Goal: Contribute content: Add original content to the website for others to see

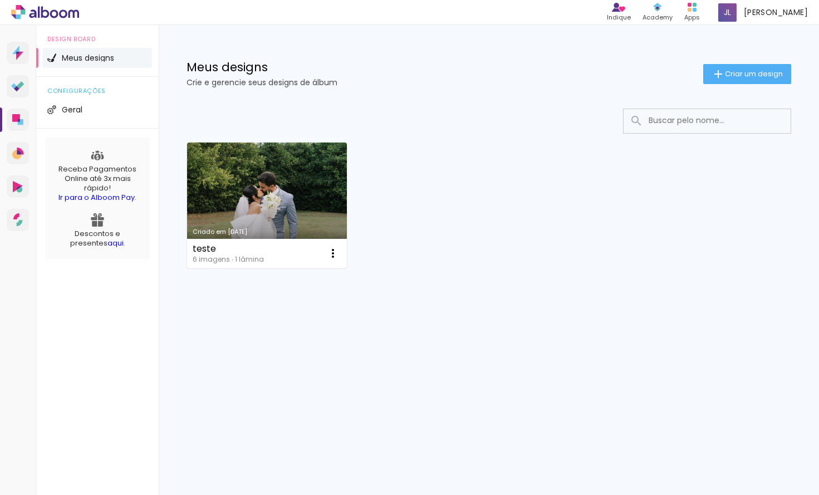
click at [250, 195] on link "Criado em [DATE]" at bounding box center [267, 206] width 160 height 126
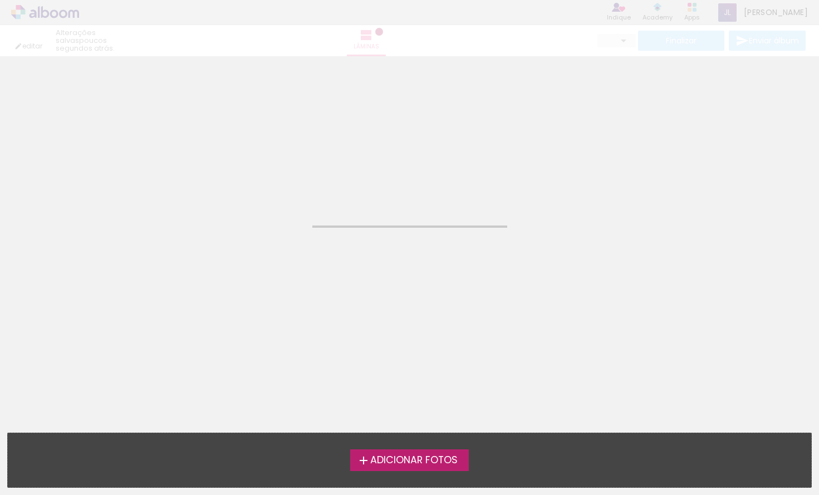
click at [250, 195] on neon-animated-pages "Confirmar Cancelar" at bounding box center [409, 275] width 819 height 439
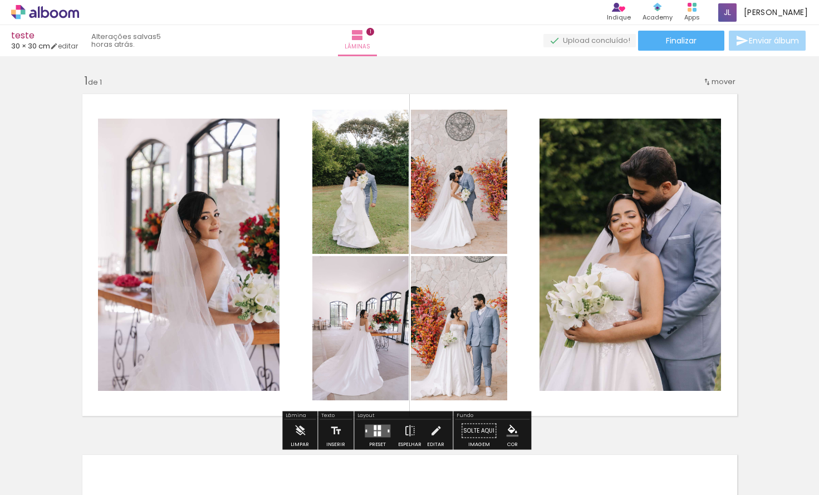
click at [747, 93] on div "Inserir lâmina 1 de 1" at bounding box center [409, 421] width 819 height 722
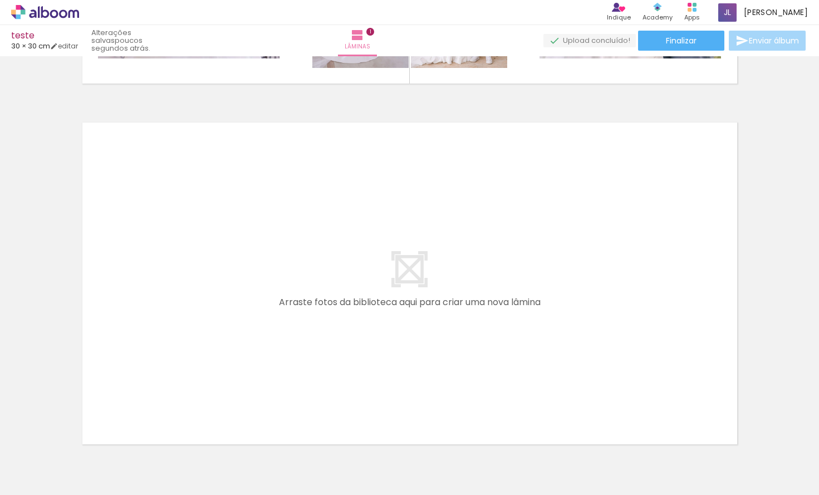
scroll to position [396, 0]
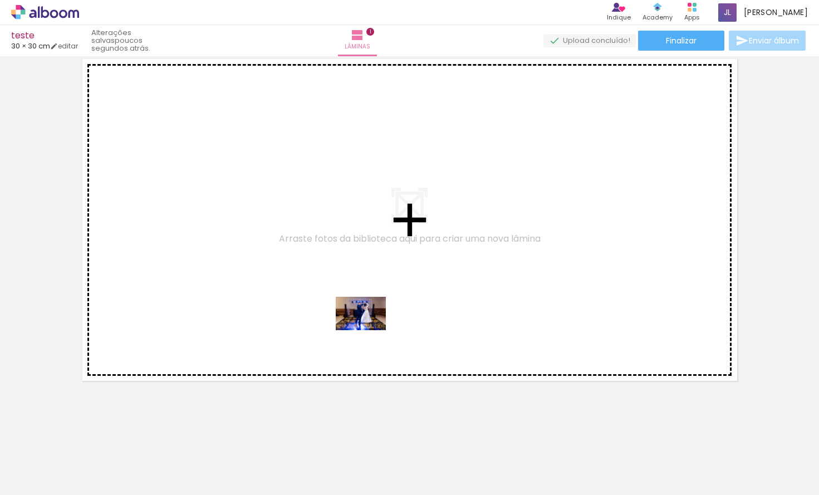
drag, startPoint x: 493, startPoint y: 464, endPoint x: 354, endPoint y: 313, distance: 204.9
click at [354, 313] on quentale-workspace at bounding box center [409, 247] width 819 height 495
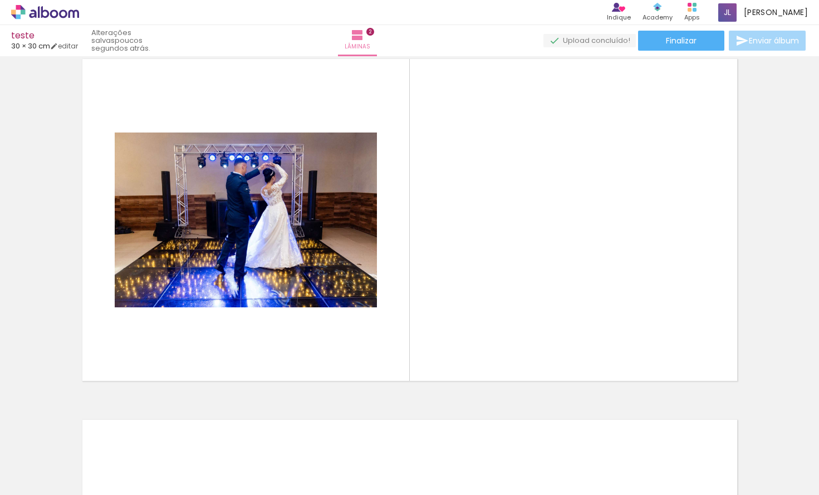
scroll to position [375, 0]
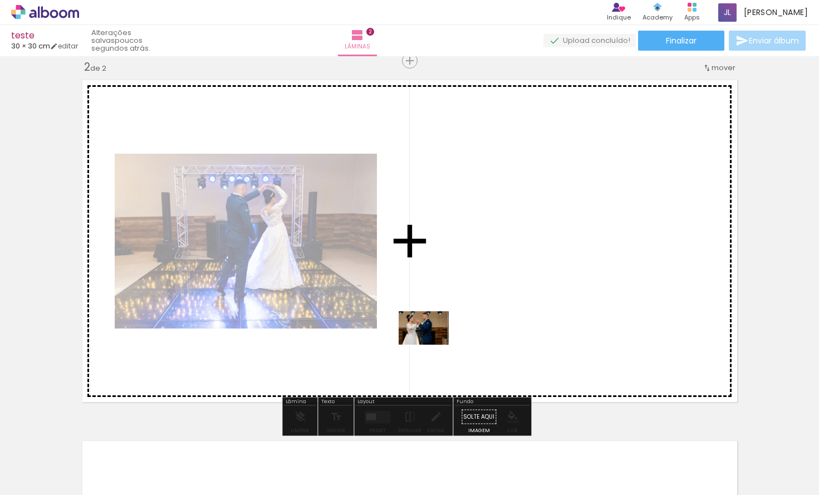
drag, startPoint x: 549, startPoint y: 460, endPoint x: 432, endPoint y: 345, distance: 164.9
click at [432, 345] on quentale-workspace at bounding box center [409, 247] width 819 height 495
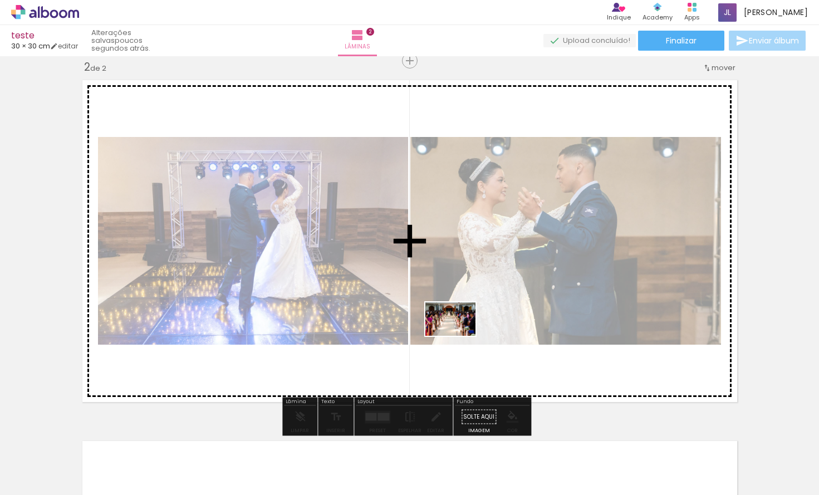
drag, startPoint x: 601, startPoint y: 464, endPoint x: 459, endPoint y: 336, distance: 192.0
click at [459, 336] on quentale-workspace at bounding box center [409, 247] width 819 height 495
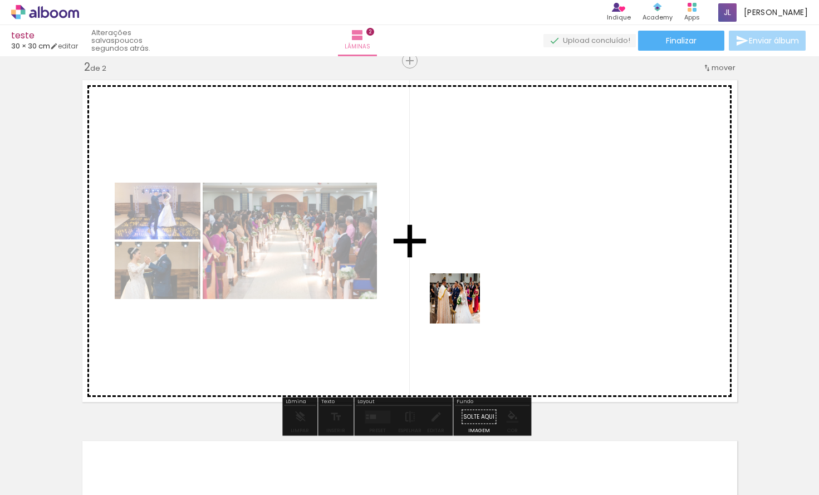
drag, startPoint x: 679, startPoint y: 463, endPoint x: 453, endPoint y: 297, distance: 279.9
click at [441, 293] on quentale-workspace at bounding box center [409, 247] width 819 height 495
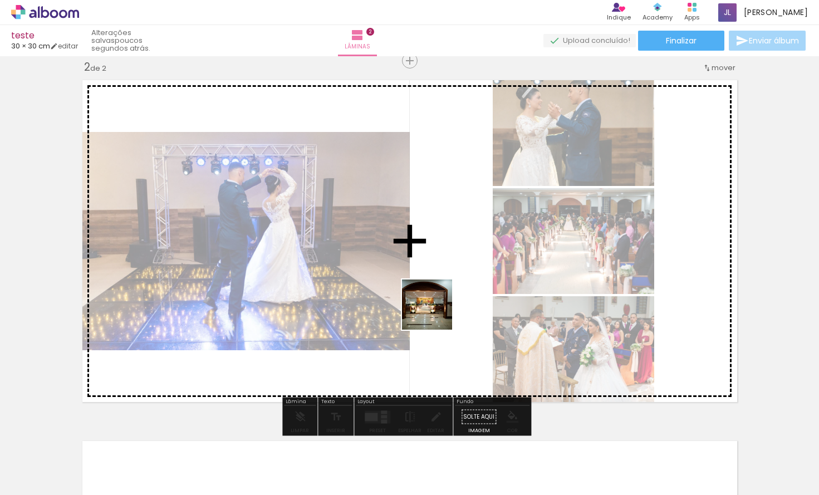
drag, startPoint x: 735, startPoint y: 455, endPoint x: 434, endPoint y: 312, distance: 333.2
click at [434, 312] on quentale-workspace at bounding box center [409, 247] width 819 height 495
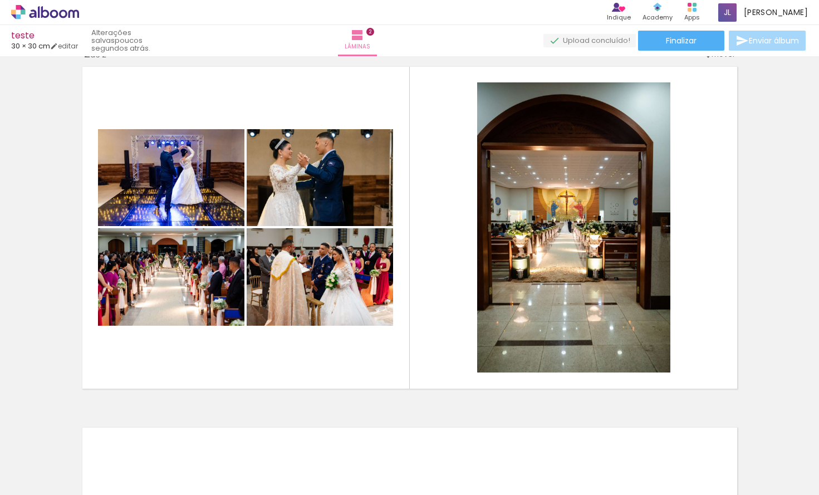
scroll to position [0, 489]
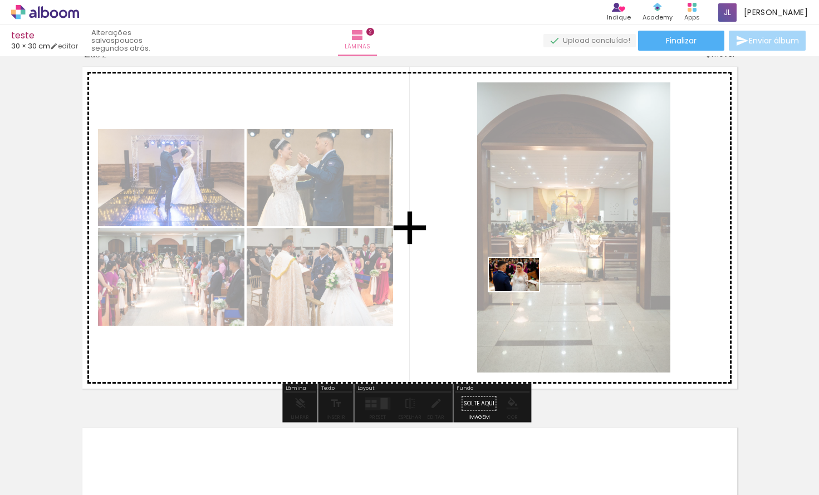
drag, startPoint x: 314, startPoint y: 453, endPoint x: 522, endPoint y: 291, distance: 263.5
click at [522, 291] on quentale-workspace at bounding box center [409, 247] width 819 height 495
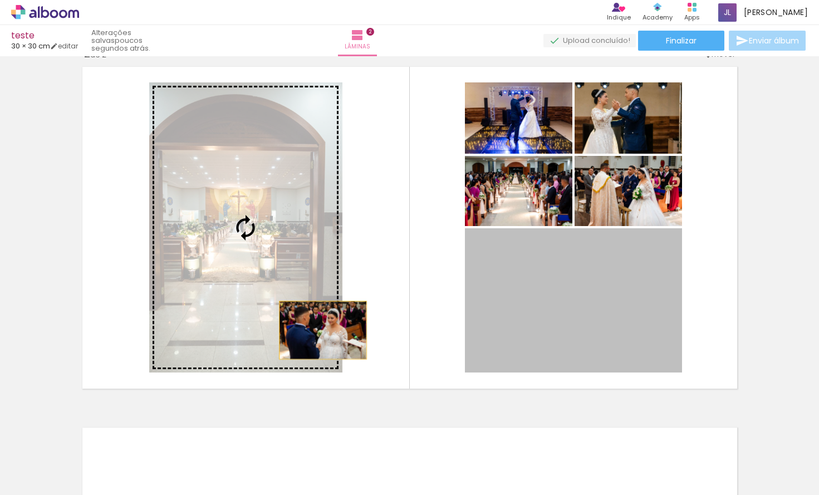
drag, startPoint x: 517, startPoint y: 333, endPoint x: 318, endPoint y: 330, distance: 198.2
click at [0, 0] on slot at bounding box center [0, 0] width 0 height 0
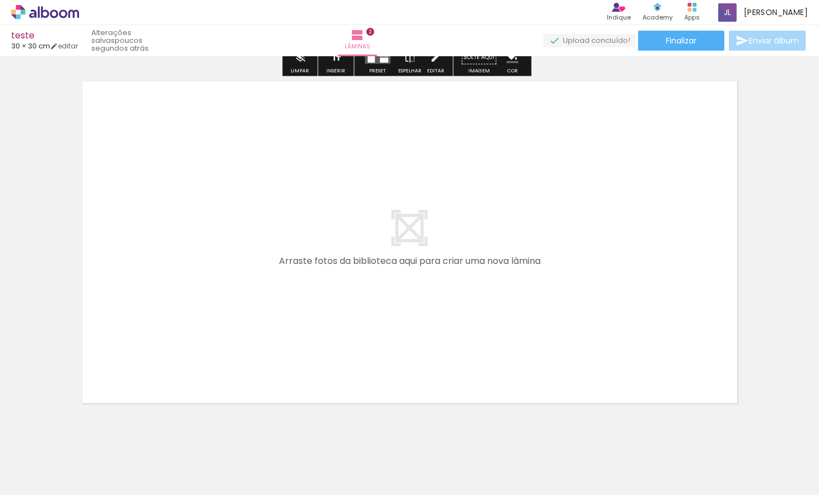
scroll to position [743, 0]
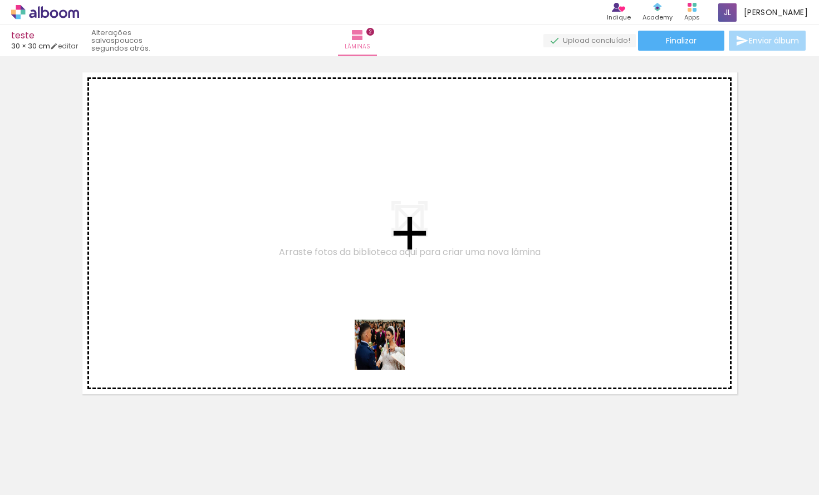
drag, startPoint x: 380, startPoint y: 465, endPoint x: 388, endPoint y: 340, distance: 125.5
click at [388, 340] on quentale-workspace at bounding box center [409, 247] width 819 height 495
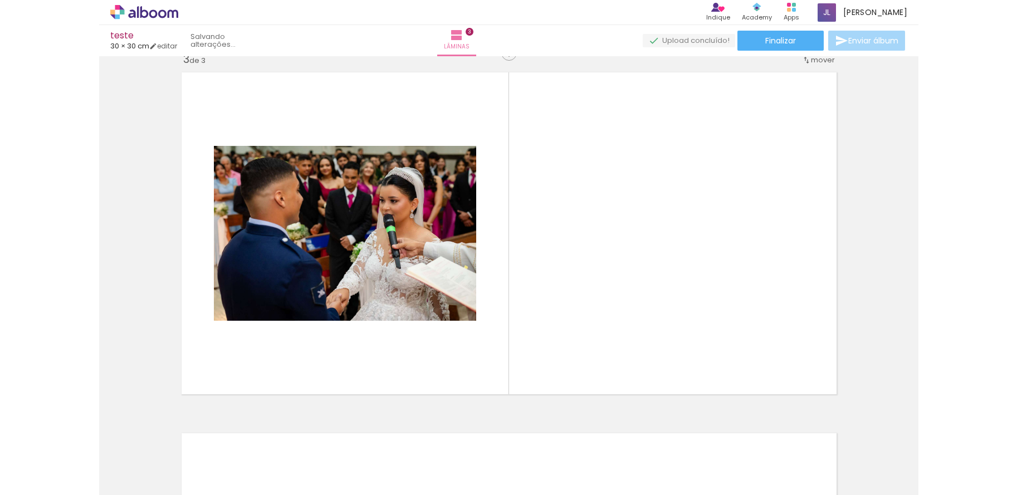
scroll to position [735, 0]
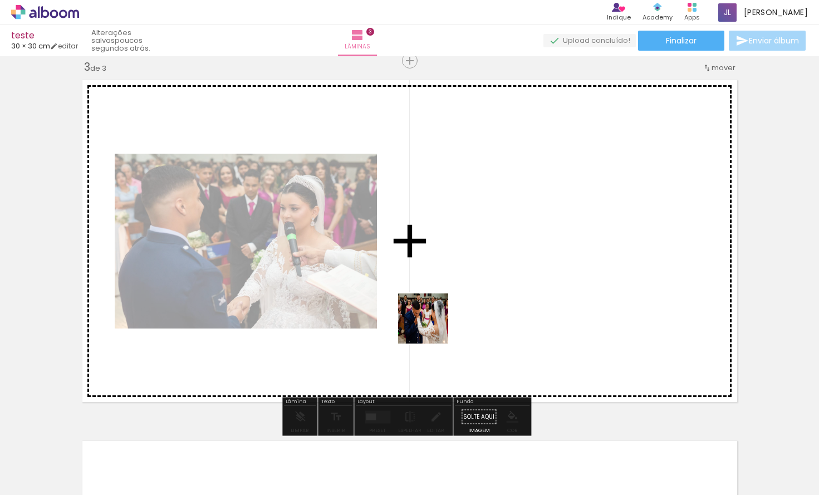
drag, startPoint x: 444, startPoint y: 456, endPoint x: 480, endPoint y: 445, distance: 37.2
click at [430, 310] on quentale-workspace at bounding box center [409, 247] width 819 height 495
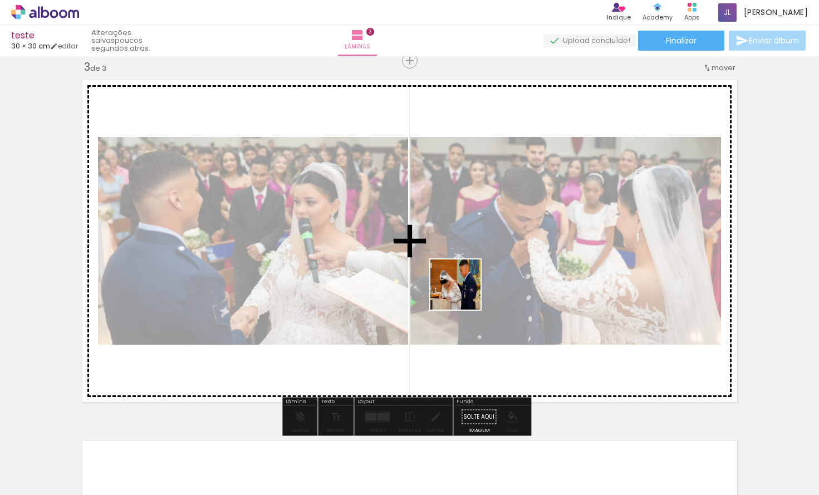
drag, startPoint x: 494, startPoint y: 454, endPoint x: 464, endPoint y: 293, distance: 164.3
click at [464, 293] on quentale-workspace at bounding box center [409, 247] width 819 height 495
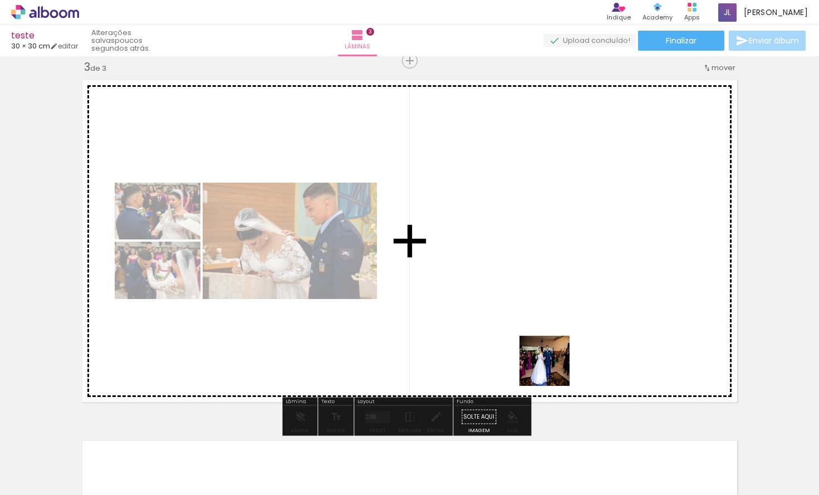
drag, startPoint x: 565, startPoint y: 458, endPoint x: 538, endPoint y: 283, distance: 176.3
click at [538, 283] on quentale-workspace at bounding box center [409, 247] width 819 height 495
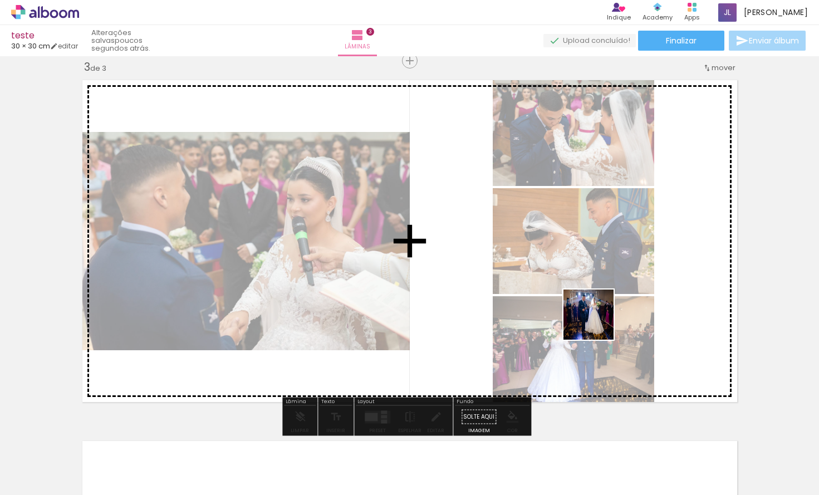
drag, startPoint x: 622, startPoint y: 453, endPoint x: 643, endPoint y: 435, distance: 27.3
click at [586, 296] on quentale-workspace at bounding box center [409, 247] width 819 height 495
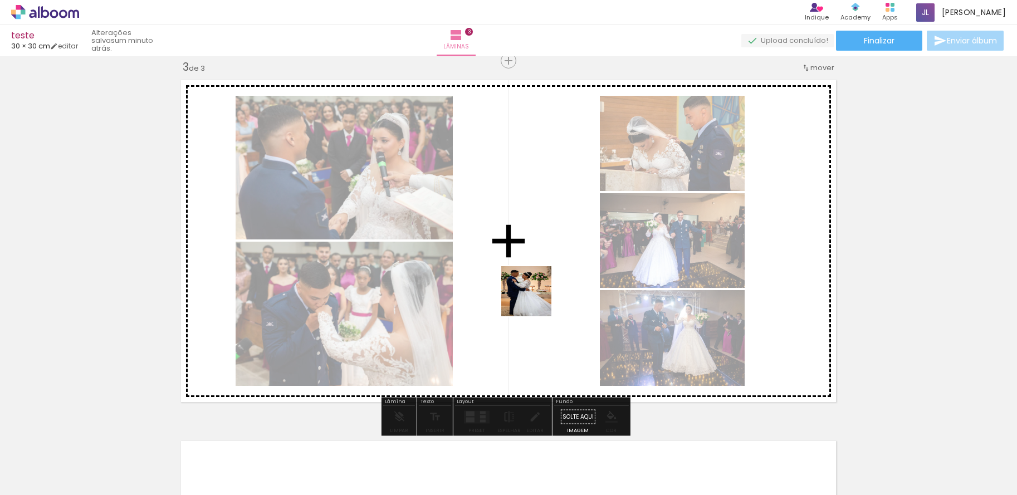
drag, startPoint x: 689, startPoint y: 458, endPoint x: 534, endPoint y: 300, distance: 220.9
click at [534, 300] on quentale-workspace at bounding box center [508, 247] width 1017 height 495
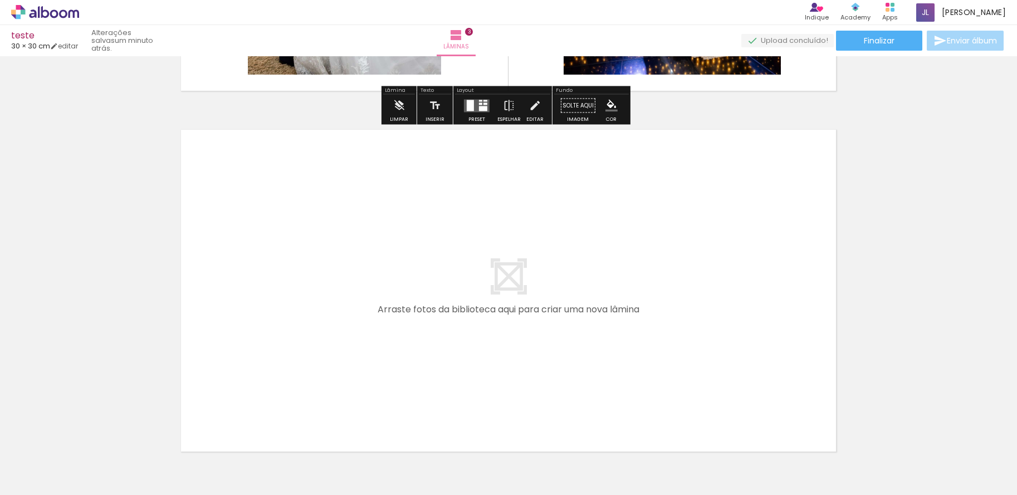
scroll to position [1052, 0]
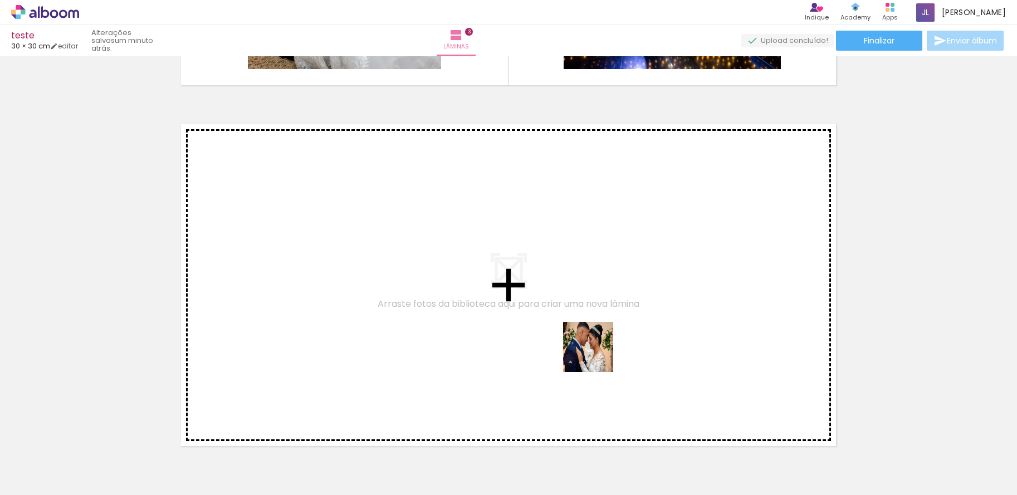
drag, startPoint x: 739, startPoint y: 462, endPoint x: 782, endPoint y: 443, distance: 46.4
click at [554, 325] on quentale-workspace at bounding box center [508, 247] width 1017 height 495
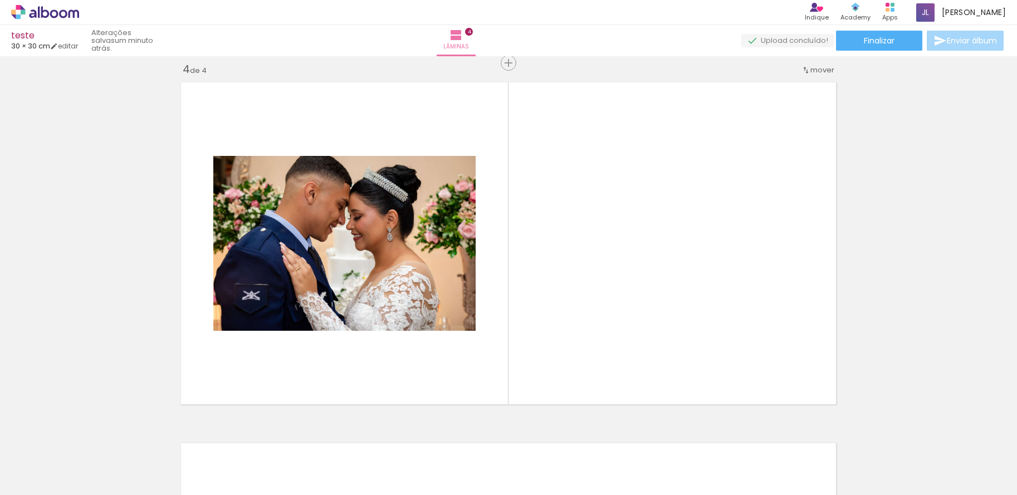
scroll to position [1096, 0]
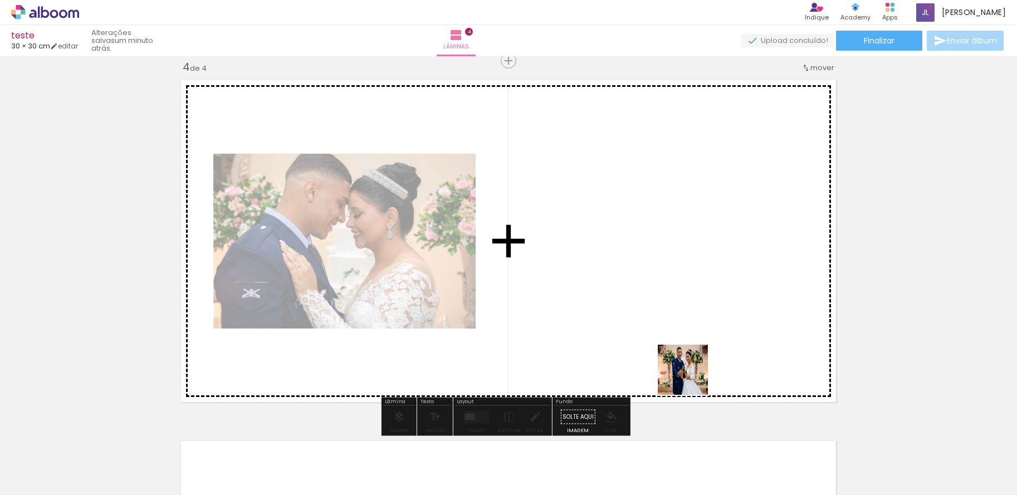
drag, startPoint x: 797, startPoint y: 453, endPoint x: 816, endPoint y: 441, distance: 21.8
click at [649, 349] on quentale-workspace at bounding box center [508, 247] width 1017 height 495
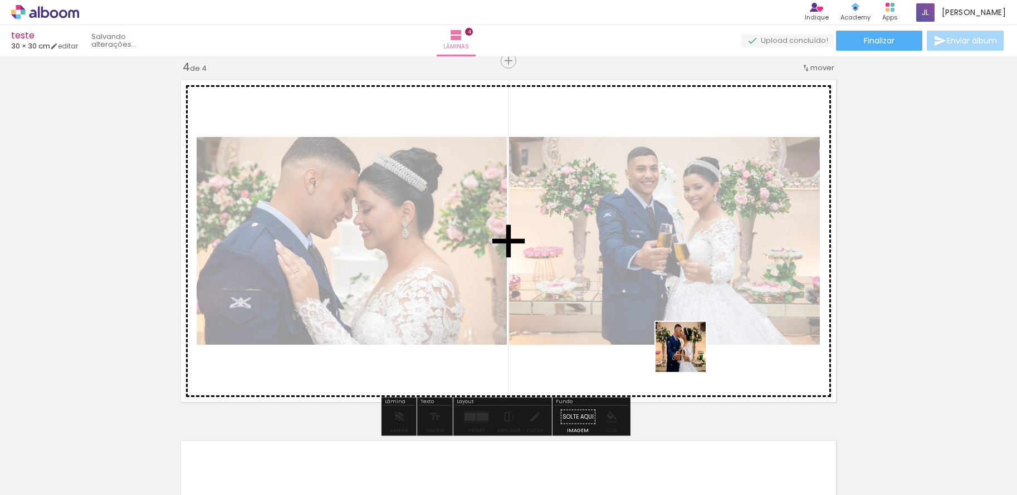
drag, startPoint x: 868, startPoint y: 458, endPoint x: 916, endPoint y: 456, distance: 47.9
click at [669, 340] on quentale-workspace at bounding box center [508, 247] width 1017 height 495
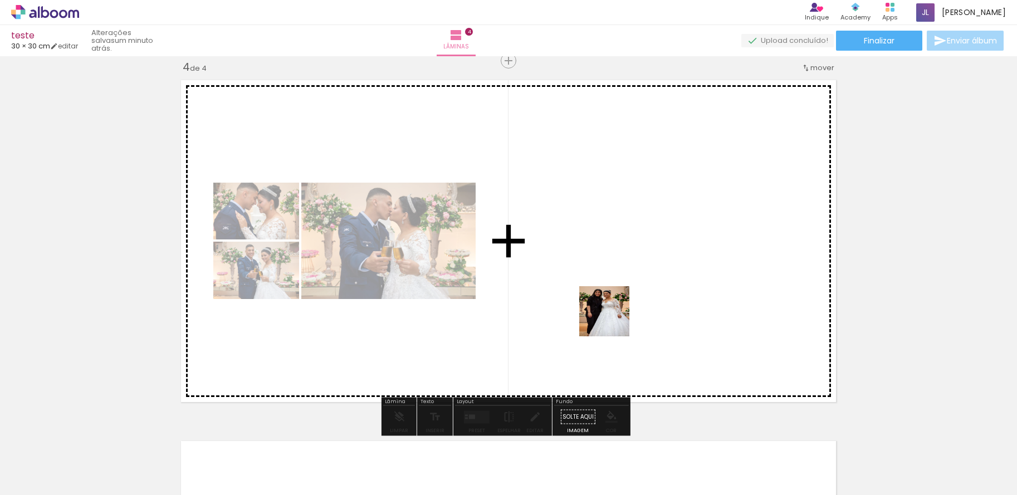
drag, startPoint x: 921, startPoint y: 458, endPoint x: 821, endPoint y: 392, distance: 119.5
click at [542, 288] on quentale-workspace at bounding box center [508, 247] width 1017 height 495
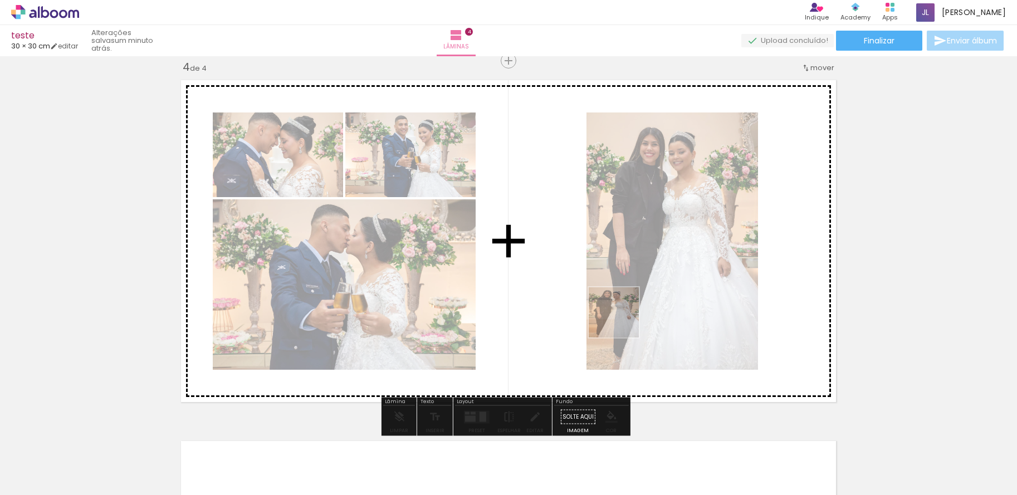
drag, startPoint x: 943, startPoint y: 458, endPoint x: 605, endPoint y: 313, distance: 368.1
click at [605, 313] on quentale-workspace at bounding box center [508, 247] width 1017 height 495
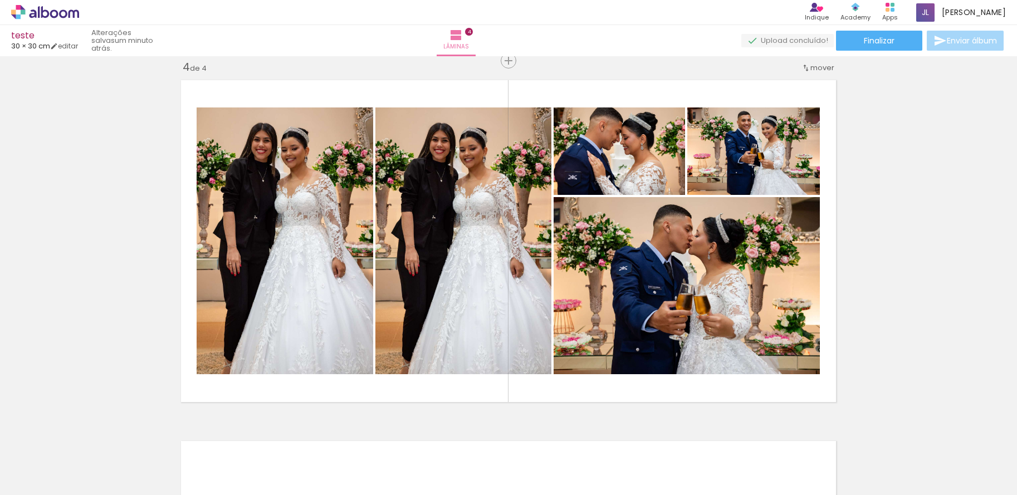
scroll to position [0, 894]
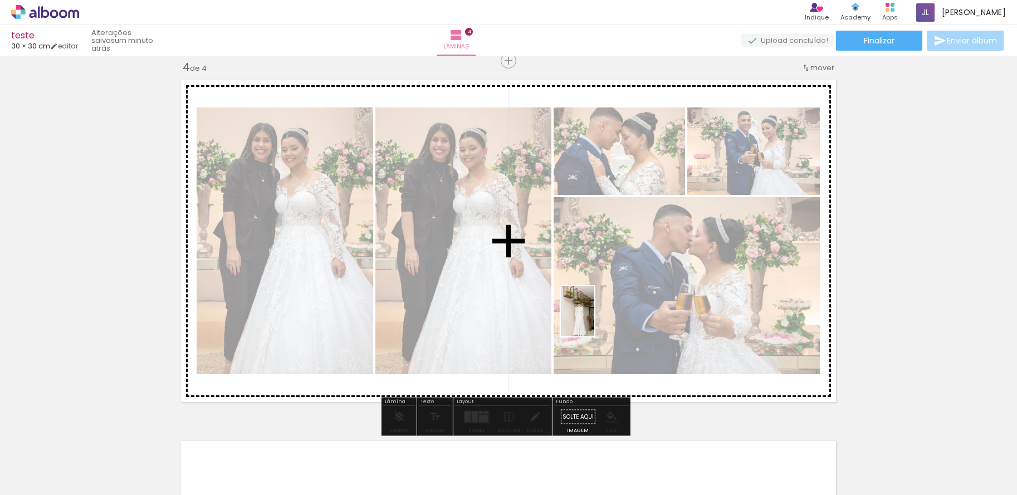
drag, startPoint x: 595, startPoint y: 464, endPoint x: 594, endPoint y: 320, distance: 144.2
click at [594, 320] on quentale-workspace at bounding box center [508, 247] width 1017 height 495
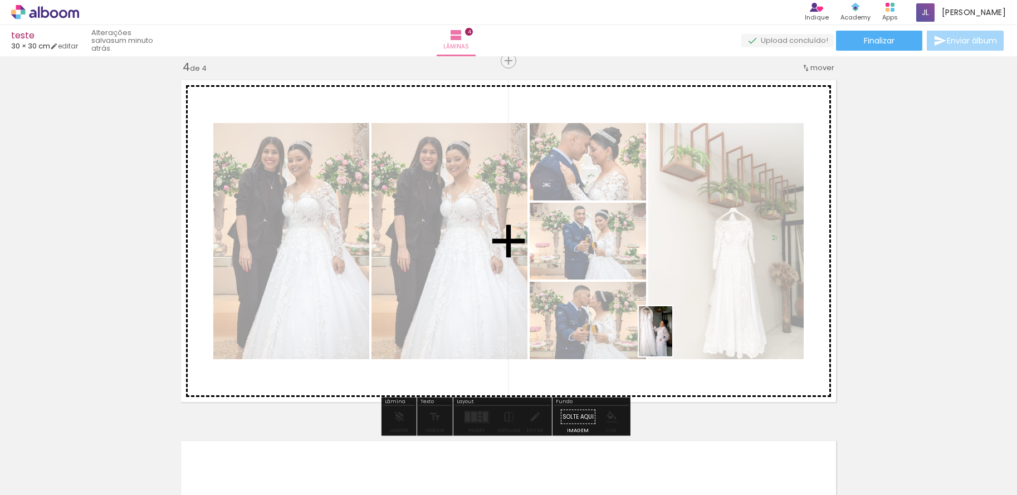
drag, startPoint x: 648, startPoint y: 452, endPoint x: 672, endPoint y: 340, distance: 115.0
click at [672, 340] on quentale-workspace at bounding box center [508, 247] width 1017 height 495
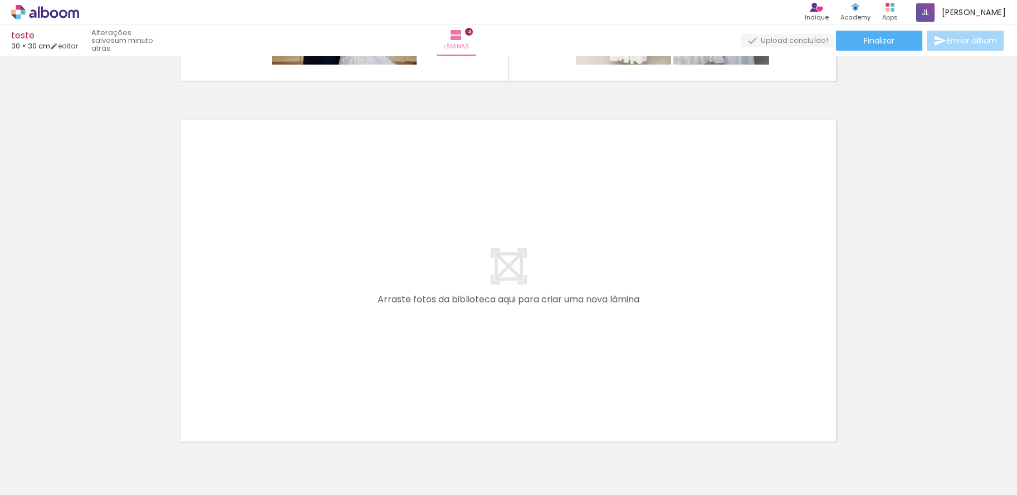
scroll to position [1474, 0]
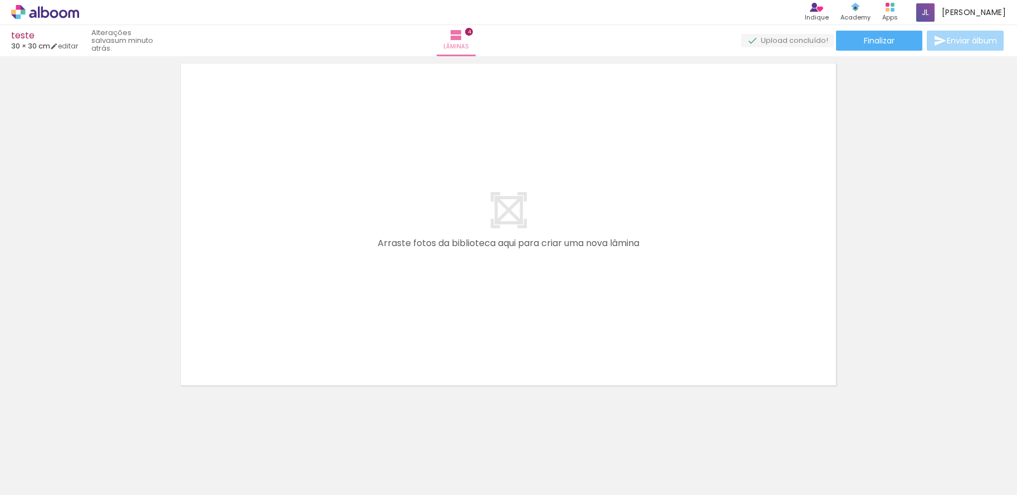
drag, startPoint x: 727, startPoint y: 456, endPoint x: 777, endPoint y: 416, distance: 63.8
click at [681, 310] on quentale-workspace at bounding box center [508, 247] width 1017 height 495
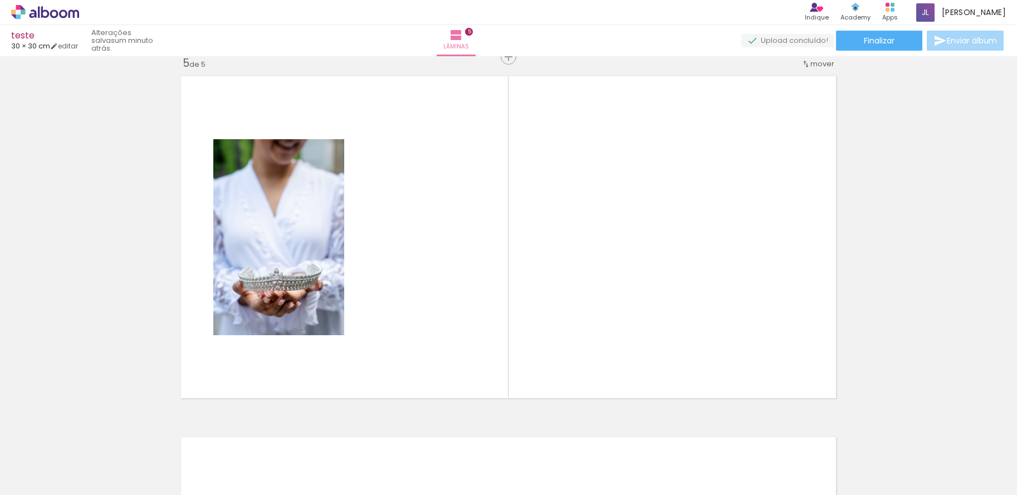
scroll to position [1457, 0]
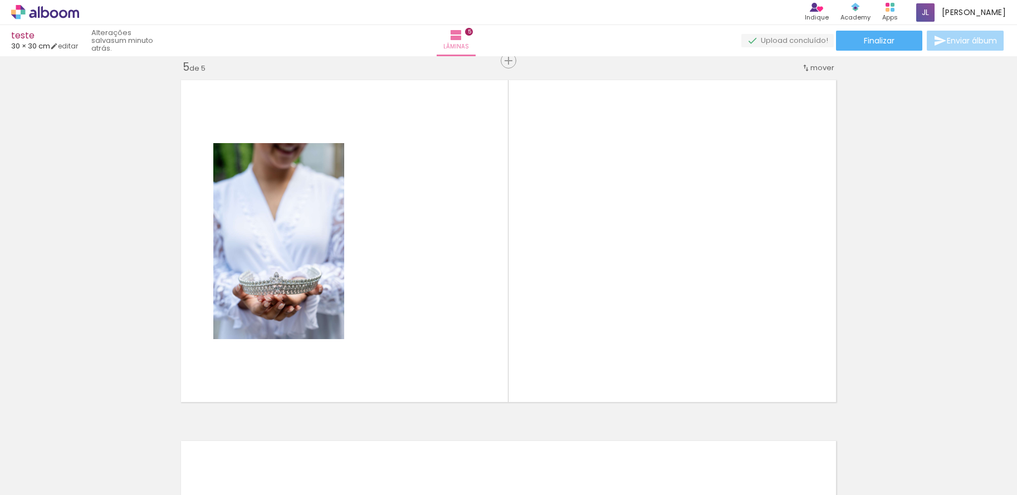
drag, startPoint x: 786, startPoint y: 447, endPoint x: 771, endPoint y: 411, distance: 38.7
click at [647, 291] on quentale-workspace at bounding box center [508, 247] width 1017 height 495
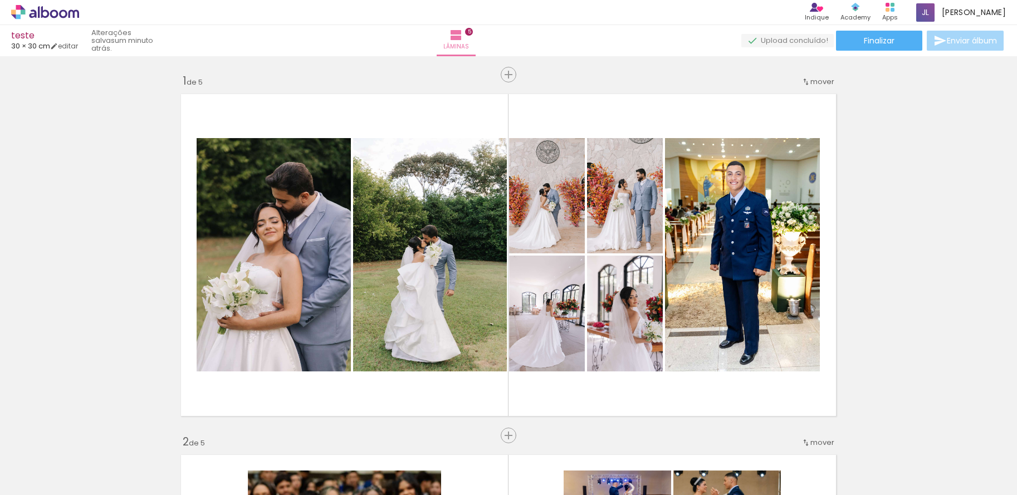
drag, startPoint x: 612, startPoint y: 207, endPoint x: 466, endPoint y: 233, distance: 148.8
click at [0, 0] on slot at bounding box center [0, 0] width 0 height 0
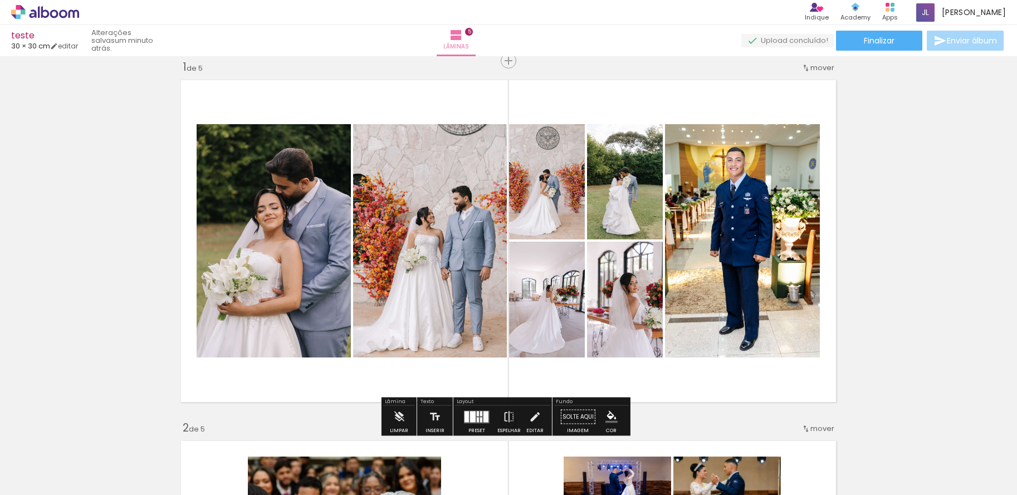
scroll to position [0, 1011]
drag, startPoint x: 544, startPoint y: 278, endPoint x: 441, endPoint y: 222, distance: 117.1
click at [0, 0] on slot at bounding box center [0, 0] width 0 height 0
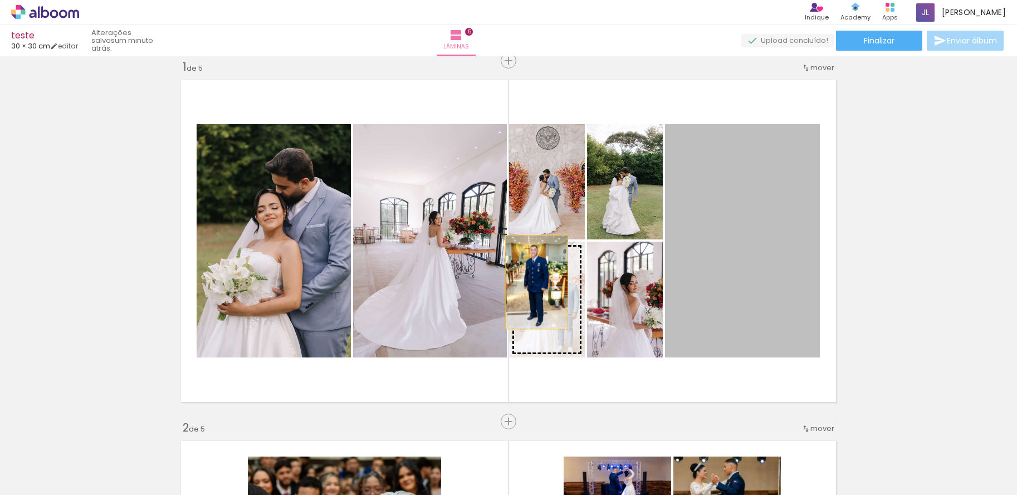
drag, startPoint x: 737, startPoint y: 279, endPoint x: 313, endPoint y: 279, distance: 423.1
click at [0, 0] on slot at bounding box center [0, 0] width 0 height 0
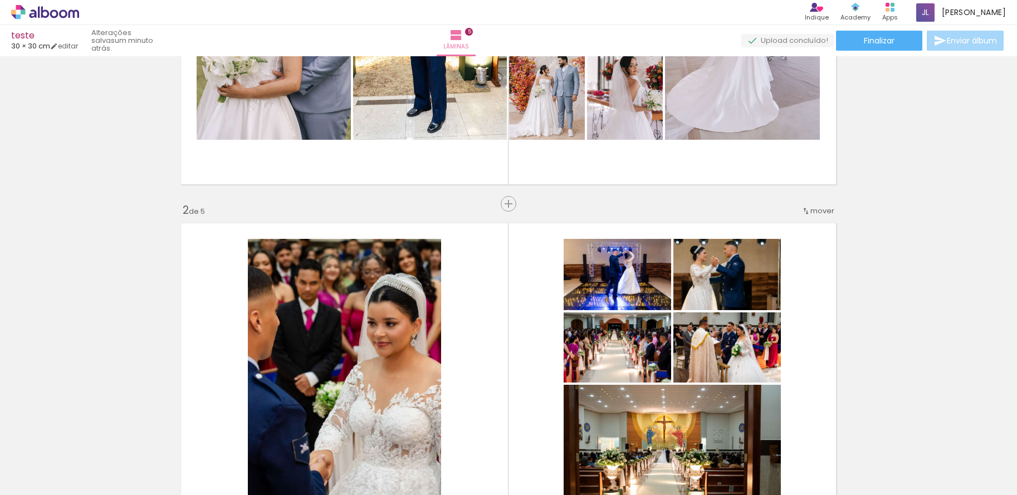
scroll to position [234, 0]
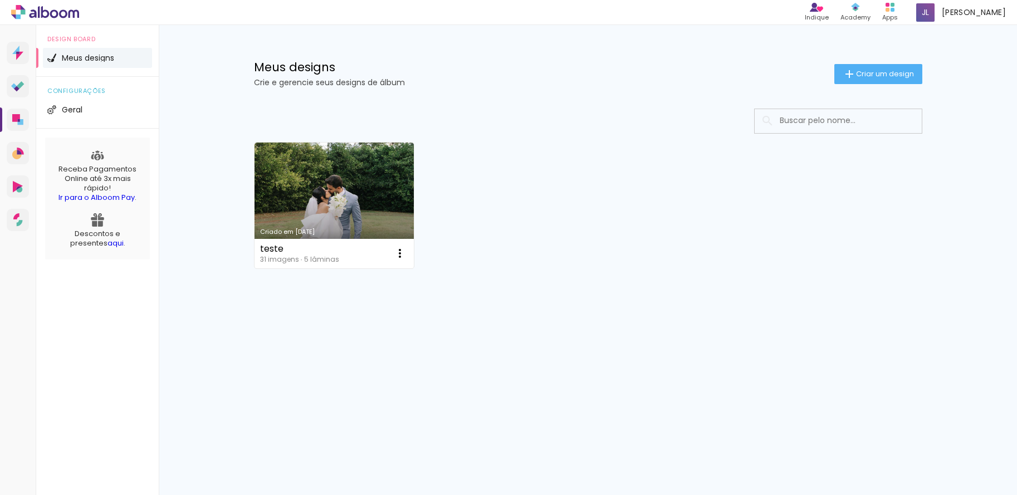
click at [51, 12] on icon at bounding box center [54, 13] width 8 height 8
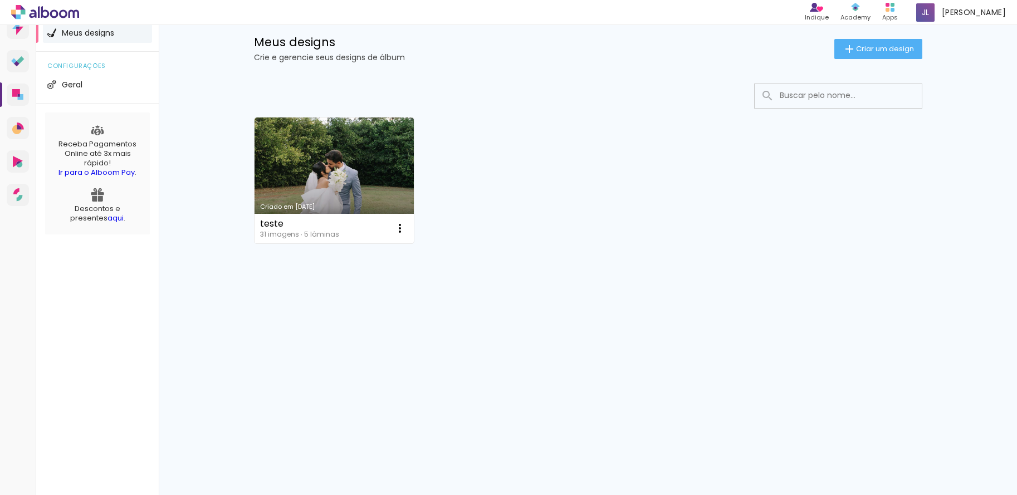
click at [51, 12] on icon at bounding box center [54, 13] width 8 height 8
